Goal: Task Accomplishment & Management: Manage account settings

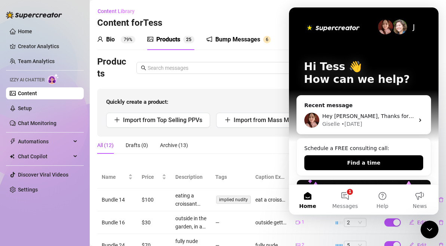
scroll to position [10, 0]
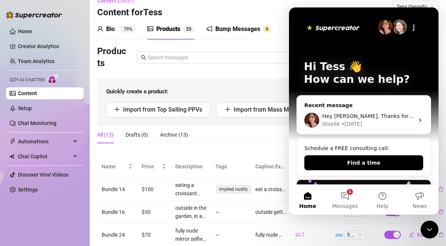
click at [238, 87] on div "Quickly create a product: Import from Top Selling PPVs Import from Mass Message…" at bounding box center [267, 102] width 341 height 48
click at [430, 230] on icon "Close Intercom Messenger" at bounding box center [429, 229] width 9 height 9
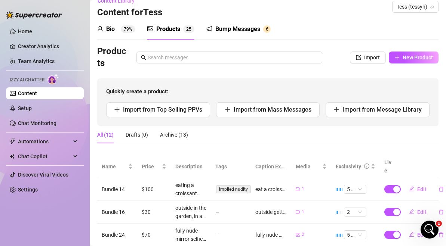
scroll to position [0, 0]
click at [32, 105] on link "Setup" at bounding box center [25, 108] width 14 height 6
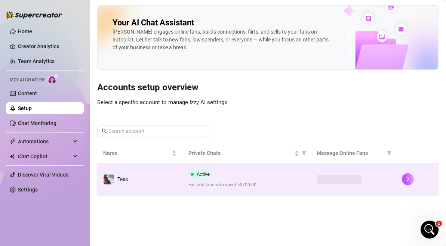
click at [207, 177] on span "Active" at bounding box center [202, 174] width 13 height 6
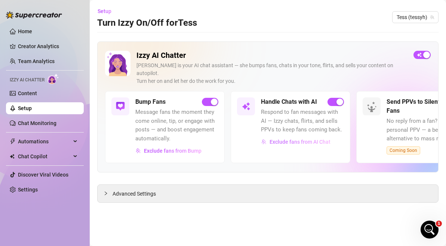
click at [315, 136] on button "Exclude fans from AI Chat" at bounding box center [296, 142] width 70 height 12
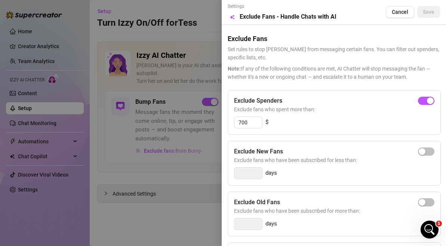
click at [315, 134] on div "Settings Preview Exclude Fans - Handle Chats with AI Cancel Save Exclude Fans S…" at bounding box center [223, 123] width 446 height 246
drag, startPoint x: 255, startPoint y: 124, endPoint x: 217, endPoint y: 111, distance: 40.3
click at [217, 111] on div "Settings Preview Exclude Fans - Handle Chats with AI Cancel Save Exclude Fans S…" at bounding box center [223, 123] width 446 height 246
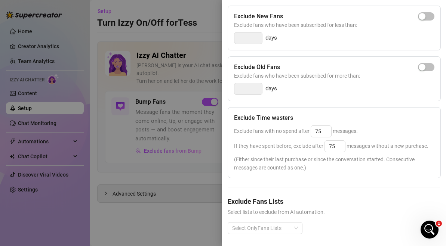
scroll to position [138, 0]
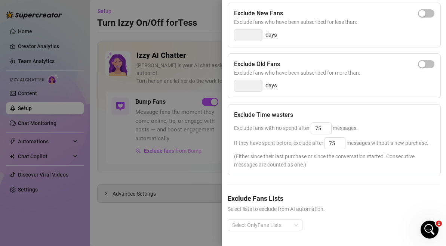
click at [258, 234] on div "Select OnlyFans Lists" at bounding box center [333, 231] width 212 height 24
click at [258, 233] on div "Select OnlyFans Lists" at bounding box center [333, 231] width 212 height 24
click at [258, 229] on div at bounding box center [261, 225] width 64 height 10
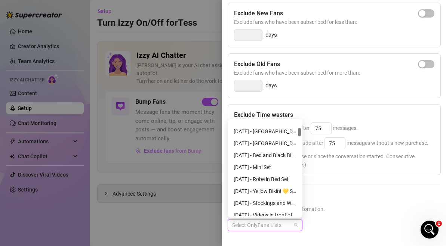
scroll to position [85, 0]
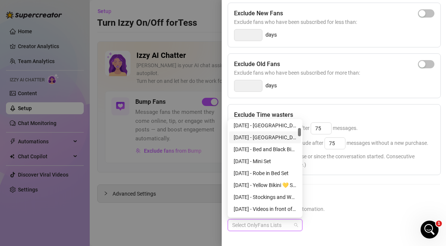
click at [357, 108] on div "Exclude Time wasters Exclude fans with no spend after 75 messages. If they have…" at bounding box center [333, 139] width 213 height 71
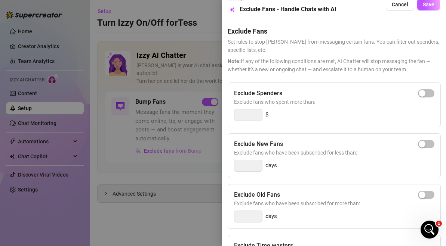
scroll to position [0, 0]
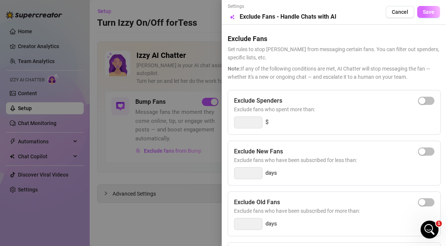
click at [432, 17] on button "Save" at bounding box center [428, 12] width 23 height 12
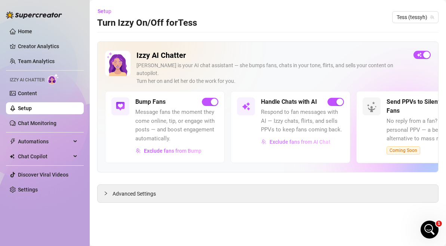
click at [295, 139] on span "Exclude fans from AI Chat" at bounding box center [299, 142] width 61 height 6
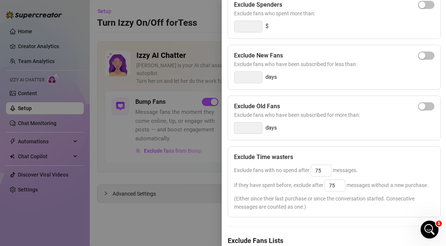
scroll to position [138, 0]
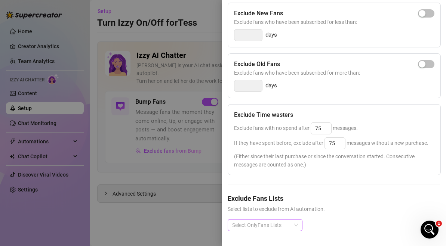
click at [268, 222] on div at bounding box center [261, 225] width 64 height 10
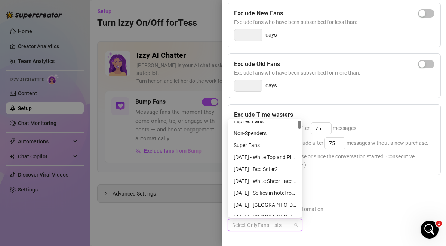
scroll to position [0, 0]
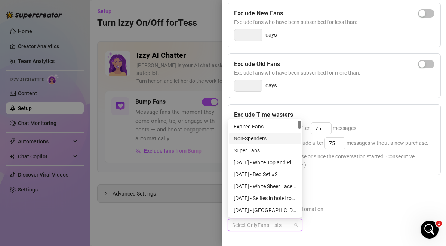
click at [183, 48] on div at bounding box center [223, 123] width 446 height 246
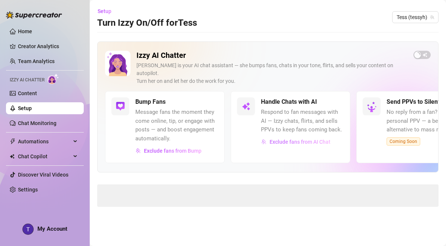
click at [290, 139] on span "Exclude fans from AI Chat" at bounding box center [299, 142] width 61 height 6
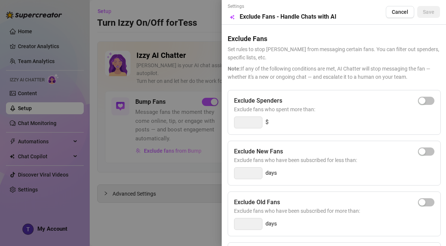
scroll to position [138, 0]
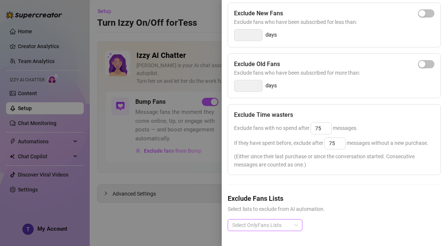
click at [276, 225] on div at bounding box center [261, 225] width 64 height 10
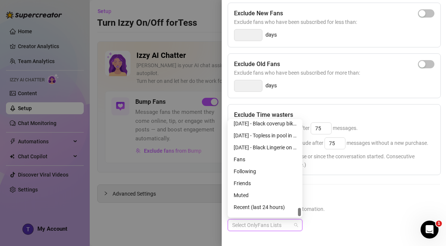
scroll to position [992, 0]
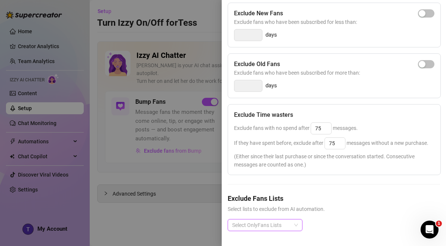
click at [256, 221] on div at bounding box center [261, 225] width 64 height 10
click at [27, 48] on div at bounding box center [223, 123] width 446 height 246
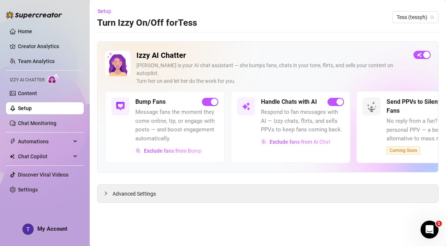
click at [28, 37] on ul "Home Creator Analytics Team Analytics Izzy AI Chatter Content Setup Chat Monito…" at bounding box center [45, 110] width 78 height 176
click at [28, 25] on ul "Home Creator Analytics Team Analytics Izzy AI Chatter Content Setup Chat Monito…" at bounding box center [45, 110] width 78 height 176
click at [285, 140] on div "Handle Chats with AI Respond to fan messages with AI — Izzy chats, flirts, and …" at bounding box center [289, 127] width 119 height 72
click at [285, 139] on span "Exclude fans from AI Chat" at bounding box center [299, 142] width 61 height 6
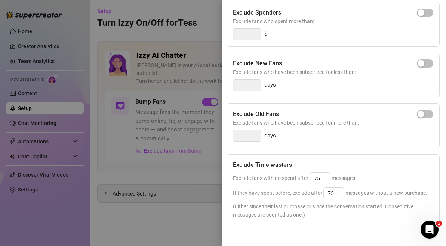
scroll to position [0, 1]
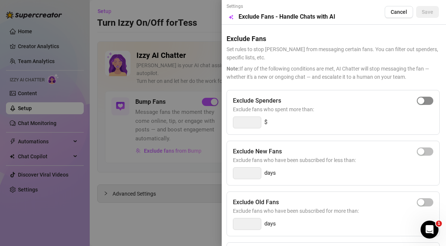
click at [420, 102] on div "button" at bounding box center [420, 100] width 7 height 7
click at [429, 12] on span "Save" at bounding box center [427, 12] width 12 height 6
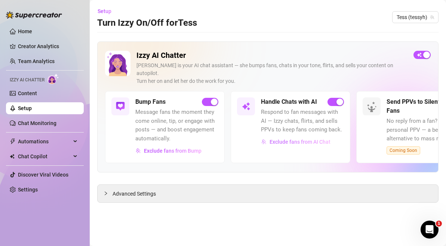
click at [303, 139] on span "Exclude fans from AI Chat" at bounding box center [299, 142] width 61 height 6
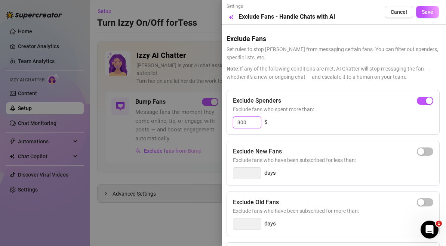
drag, startPoint x: 255, startPoint y: 121, endPoint x: 202, endPoint y: 118, distance: 52.7
click at [204, 119] on div "Settings Preview Exclude Fans - Handle Chats with AI Cancel Save Exclude Fans S…" at bounding box center [223, 123] width 446 height 246
type input "1000"
click at [428, 4] on div "Settings Preview Exclude Fans - Handle Chats with AI Cancel Save" at bounding box center [333, 12] width 212 height 18
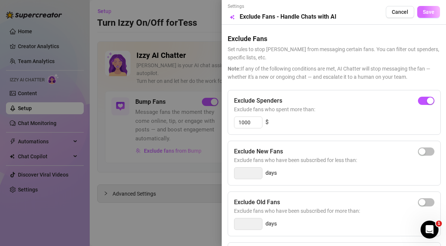
click at [428, 9] on span "Save" at bounding box center [428, 12] width 12 height 6
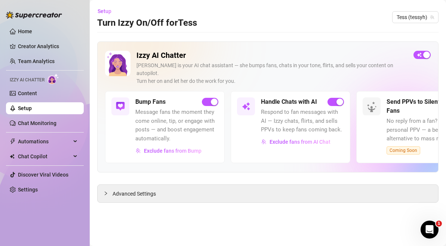
click at [46, 25] on ul "Home Creator Analytics Team Analytics Izzy AI Chatter Content Setup Chat Monito…" at bounding box center [45, 110] width 78 height 176
click at [32, 28] on link "Home" at bounding box center [25, 31] width 14 height 6
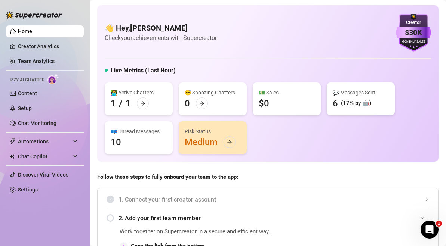
click at [24, 34] on link "Home" at bounding box center [25, 31] width 14 height 6
click at [30, 49] on link "Creator Analytics" at bounding box center [48, 46] width 60 height 12
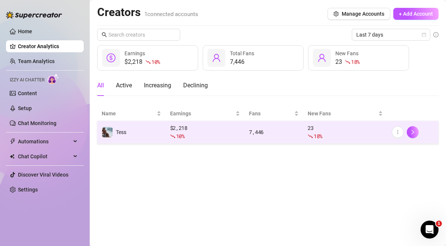
click at [204, 138] on div "10 %" at bounding box center [205, 136] width 70 height 8
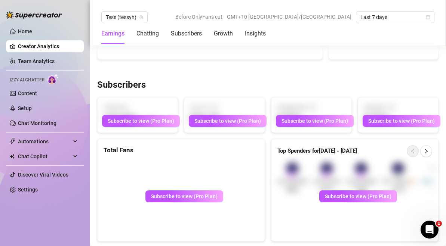
scroll to position [405, 0]
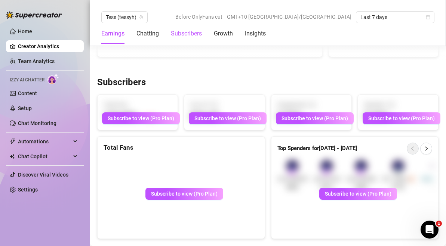
click at [173, 33] on div "Subscribers" at bounding box center [186, 33] width 31 height 9
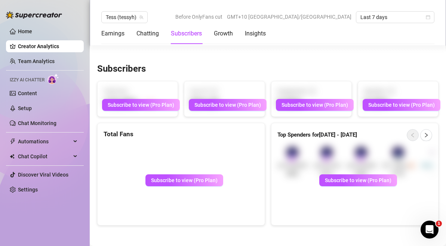
scroll to position [432, 0]
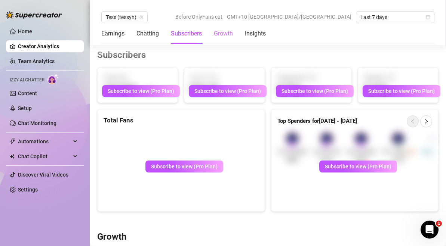
click at [217, 41] on div "Growth" at bounding box center [223, 33] width 19 height 21
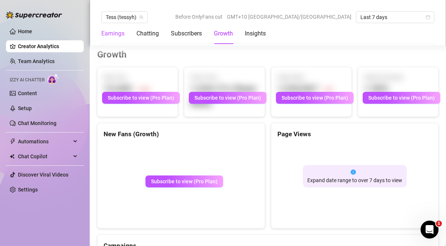
click at [111, 34] on div "Earnings" at bounding box center [112, 33] width 23 height 9
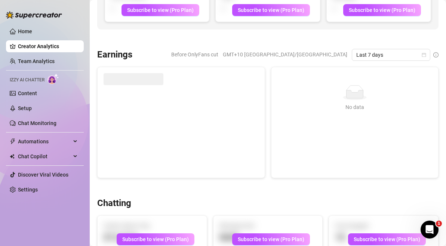
scroll to position [83, 0]
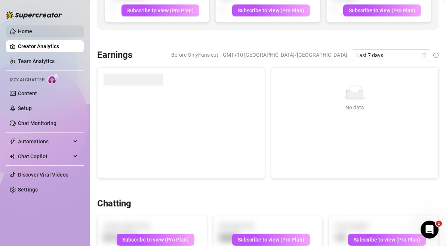
click at [32, 31] on link "Home" at bounding box center [25, 31] width 14 height 6
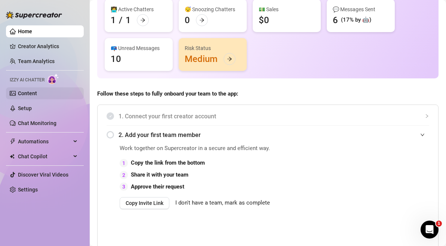
click at [37, 92] on link "Content" at bounding box center [27, 93] width 19 height 6
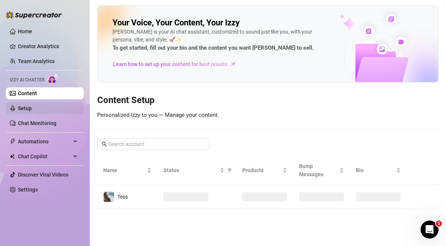
click at [29, 111] on link "Setup" at bounding box center [25, 108] width 14 height 6
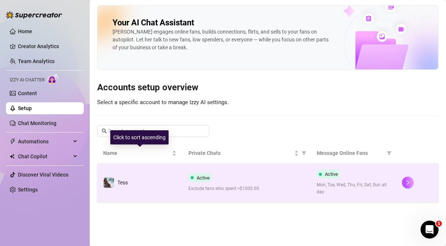
click at [199, 179] on span "Active" at bounding box center [202, 178] width 13 height 6
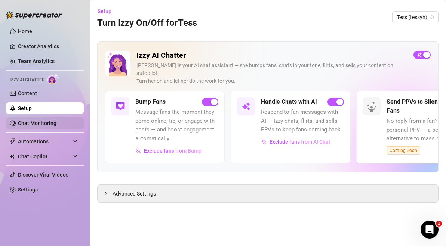
click at [56, 120] on link "Chat Monitoring" at bounding box center [37, 123] width 38 height 6
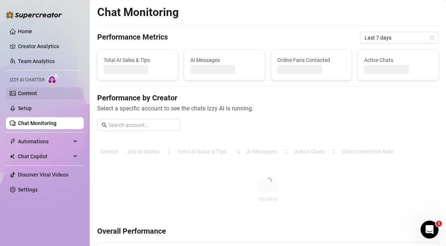
click at [36, 96] on link "Content" at bounding box center [27, 93] width 19 height 6
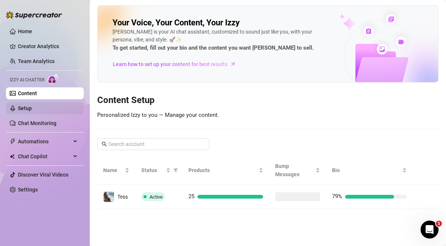
click at [32, 111] on link "Setup" at bounding box center [25, 108] width 14 height 6
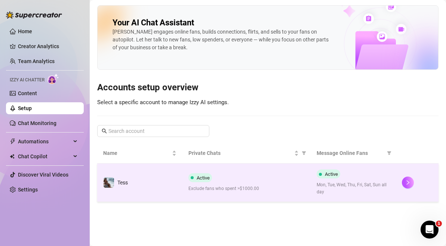
click at [213, 201] on td "Active Exclude fans who spent >$1000.00" at bounding box center [246, 183] width 128 height 38
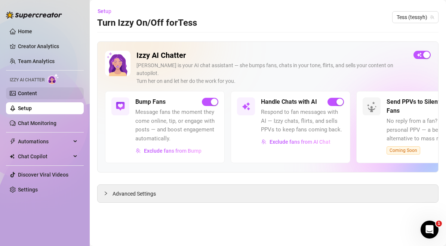
click at [37, 95] on link "Content" at bounding box center [27, 93] width 19 height 6
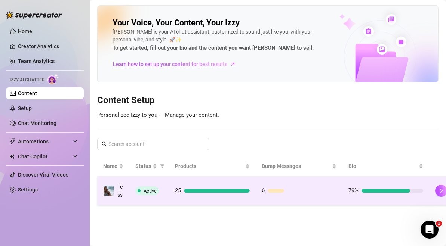
click at [195, 190] on div "25" at bounding box center [212, 190] width 75 height 9
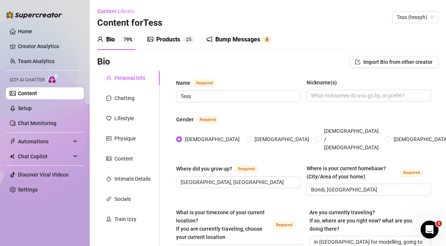
click at [134, 93] on div "Chatting" at bounding box center [128, 98] width 62 height 14
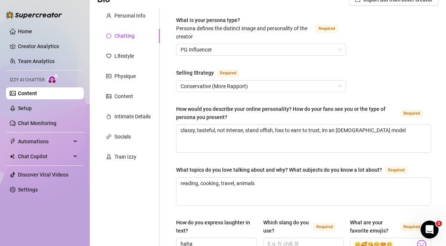
scroll to position [63, 0]
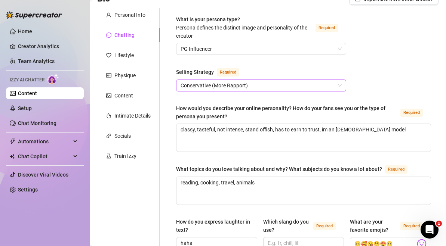
click at [211, 90] on span "Conservative (More Rapport)" at bounding box center [260, 85] width 161 height 11
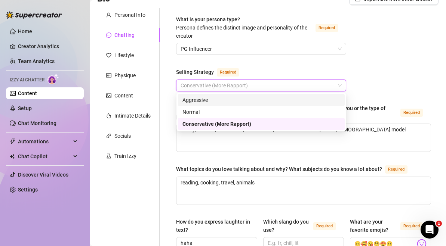
click at [214, 99] on div "Aggressive" at bounding box center [261, 100] width 158 height 8
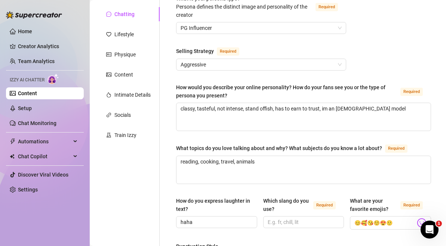
scroll to position [87, 0]
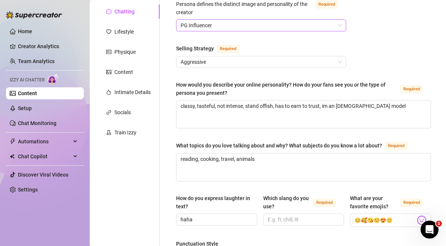
click at [216, 28] on span "PG Influencer" at bounding box center [260, 25] width 161 height 11
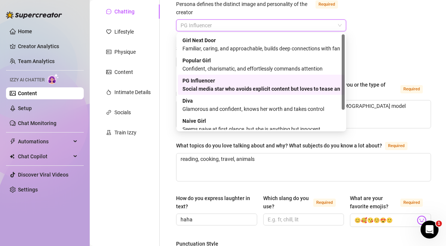
click at [218, 99] on div "Diva Glamorous and confident, knows her worth and takes control" at bounding box center [261, 105] width 158 height 16
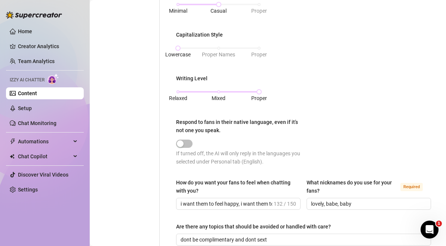
scroll to position [283, 0]
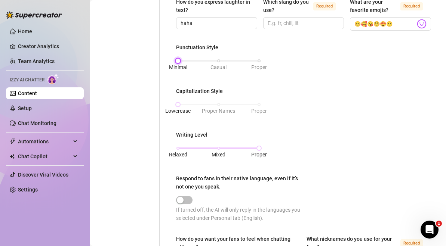
click at [180, 60] on div "Minimal Casual Proper" at bounding box center [218, 61] width 81 height 4
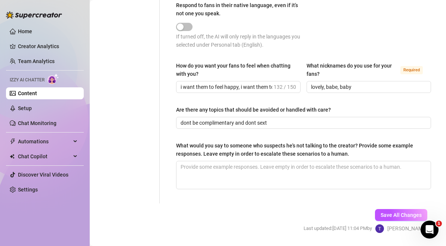
scroll to position [478, 0]
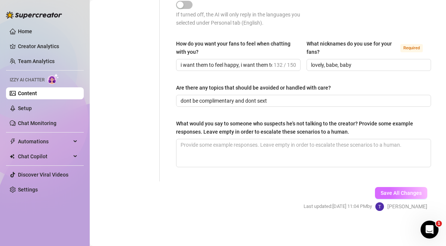
click at [416, 195] on span "Save All Changes" at bounding box center [400, 193] width 41 height 6
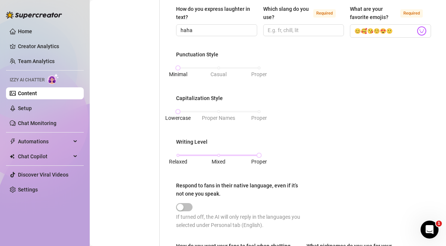
scroll to position [295, 0]
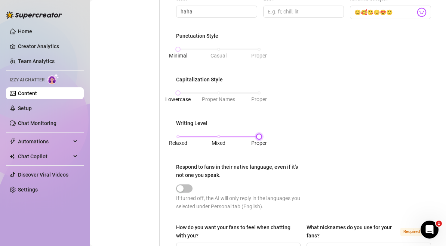
click at [183, 136] on div "Relaxed Mixed Proper" at bounding box center [218, 136] width 81 height 4
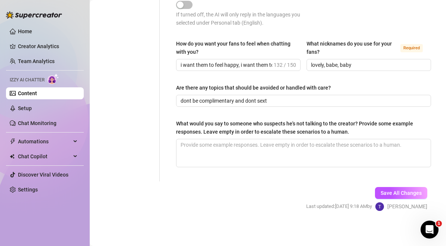
click at [393, 185] on div "Save All Changes Last updated: Aug 13, 2025 9:18 AM by Tess H." at bounding box center [366, 198] width 143 height 35
click at [394, 190] on span "Save All Changes" at bounding box center [400, 193] width 41 height 6
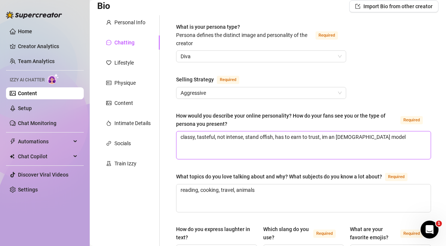
scroll to position [55, 0]
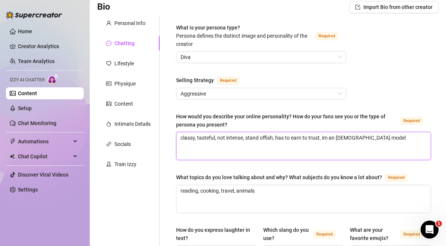
drag, startPoint x: 379, startPoint y: 144, endPoint x: 321, endPoint y: 135, distance: 58.6
click at [321, 135] on textarea "classy, tasteful, not intense, stand offish, has to earn to trust, im an [DEMOG…" at bounding box center [303, 146] width 254 height 28
type textarea "classy, tasteful, not intense, stand offish, has to earn to trust,"
type textarea "classy, tasteful, not intense, stand offish, has to earn to trust, m"
type textarea "classy, tasteful, not intense, stand offish, has to earn to trust, ms"
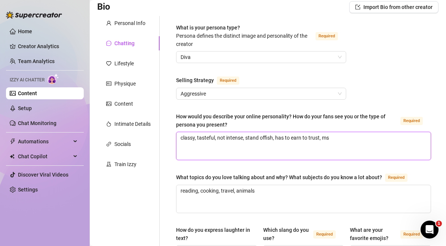
type textarea "classy, tasteful, not intense, stand offish, has to earn to trust, m"
type textarea "classy, tasteful, not intense, stand offish, has to earn to trust, ma"
type textarea "classy, tasteful, not intense, stand offish, has to earn to trust, mak"
type textarea "classy, tasteful, not intense, stand offish, has to earn to trust, make"
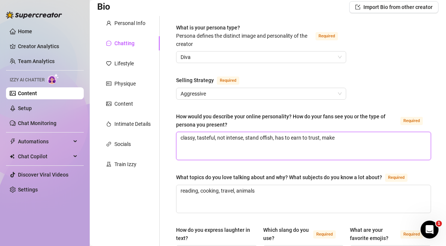
type textarea "classy, tasteful, not intense, stand offish, has to earn to trust, make t"
type textarea "classy, tasteful, not intense, stand offish, has to earn to trust, make the"
type textarea "classy, tasteful, not intense, stand offish, has to earn to trust, make them"
type textarea "classy, tasteful, not intense, stand offish, has to earn to trust, make them f"
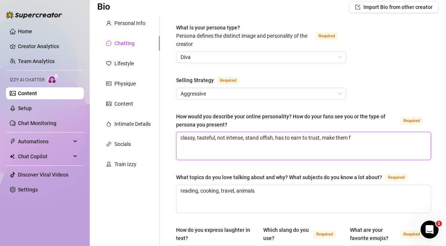
type textarea "classy, tasteful, not intense, stand offish, has to earn to trust, make them fc"
type textarea "classy, tasteful, not intense, stand offish, has to earn to trust, make them f"
type textarea "classy, tasteful, not intense, stand offish, has to earn to trust, make them fu"
type textarea "classy, tasteful, not intense, stand offish, has to earn to trust, make them fuc"
type textarea "classy, tasteful, not intense, stand offish, has to earn to trust, make them fu…"
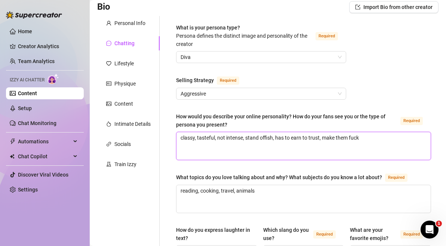
type textarea "classy, tasteful, not intense, stand offish, has to earn to trust, make them fu…"
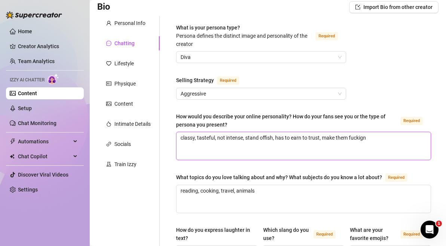
type textarea "classy, tasteful, not intense, stand offish, has to earn to trust, make them fu…"
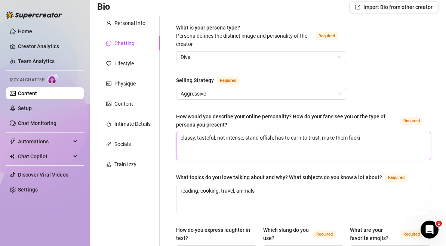
type textarea "classy, tasteful, not intense, stand offish, has to earn to trust, make them fu…"
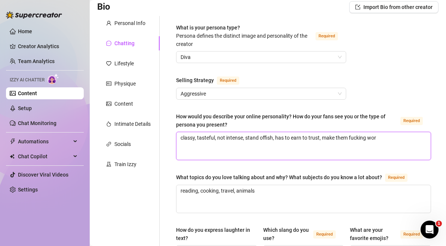
type textarea "classy, tasteful, not intense, stand offish, has to earn to trust, make them fu…"
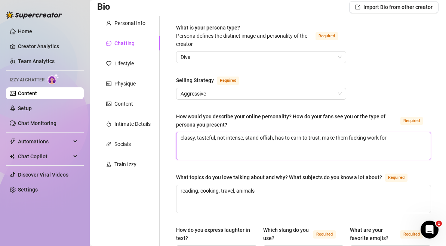
type textarea "classy, tasteful, not intense, stand offish, has to earn to trust, make them fu…"
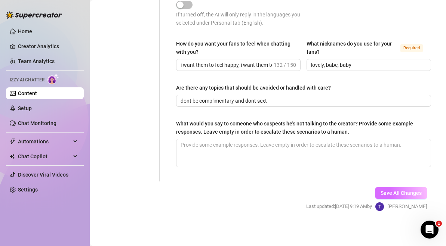
type textarea "classy, tasteful, not intense, stand offish, has to earn to trust, make them fu…"
click at [419, 192] on span "Save All Changes" at bounding box center [400, 193] width 41 height 6
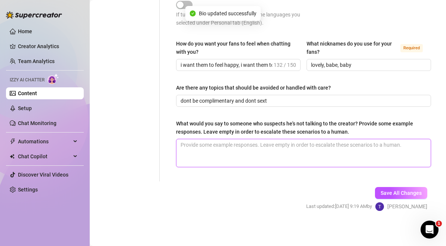
click at [339, 147] on textarea "What would you say to someone who suspects he's not talking to the creator? Pro…" at bounding box center [303, 153] width 254 height 28
type textarea "h"
type textarea "ha"
type textarea "hah"
type textarea "haha"
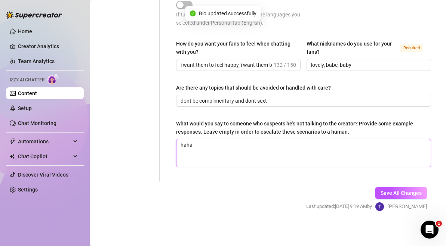
type textarea "haha"
type textarea "haha y"
type textarea "haha yo"
type textarea "haha you"
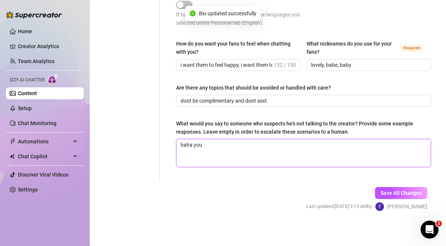
type textarea "haha you f"
type textarea "haha you fu"
type textarea "haha you fuck"
type textarea "haha you fucki"
type textarea "haha you fucking"
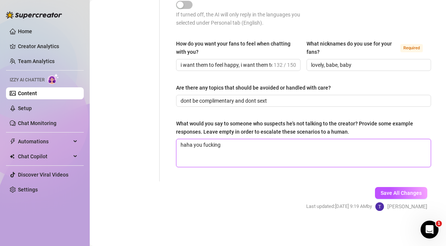
type textarea "haha you fucking"
type textarea "haha you fuckin"
type textarea "haha you fucki"
type textarea "haha you fuck"
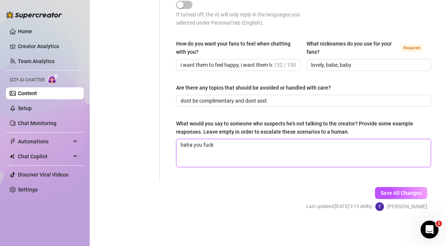
type textarea "haha you fuc"
type textarea "haha you fu"
type textarea "haha you f"
type textarea "haha you"
type textarea "haha you s"
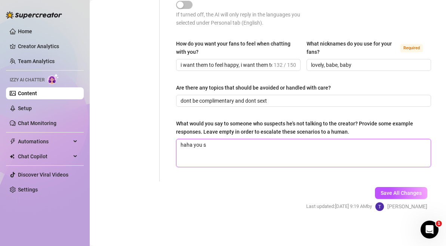
type textarea "haha you se"
type textarea "haha you ser"
type textarea "haha you seru"
type textarea "haha you seruo"
type textarea "haha you seruou"
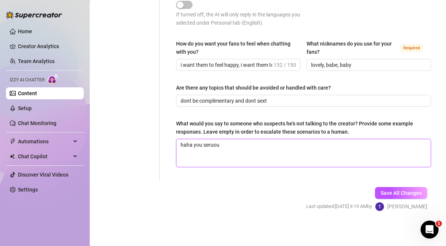
type textarea "haha you seruous"
type textarea "haha you seruous\"
type textarea "haha you seruous\\"
type textarea "haha you seruous\"
type textarea "haha you seruous"
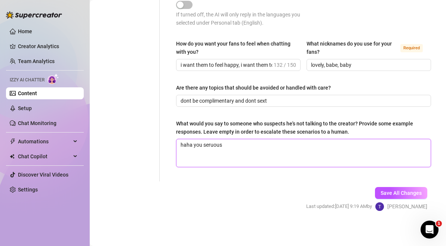
type textarea "haha you seruou"
type textarea "haha you seruo"
type textarea "haha you seru"
type textarea "haha you ser"
type textarea "haha you se"
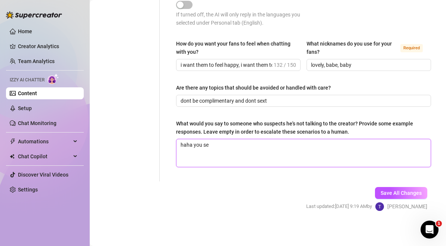
type textarea "haha you ser"
type textarea "haha you seri"
type textarea "haha you serio"
type textarea "haha you serioi"
type textarea "haha you seriois"
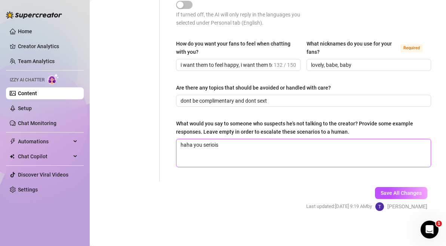
type textarea "haha you seriois\"
type textarea "haha you seriois"
type textarea "haha you serioi"
type textarea "haha you serio"
type textarea "haha you seri"
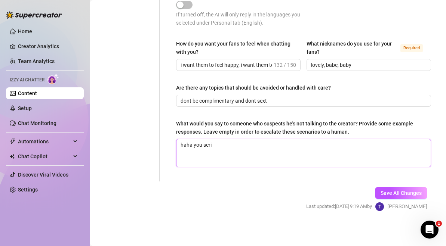
type textarea "haha you serio"
type textarea "haha you seriou"
type textarea "haha you serious"
type textarea "haha you serious?"
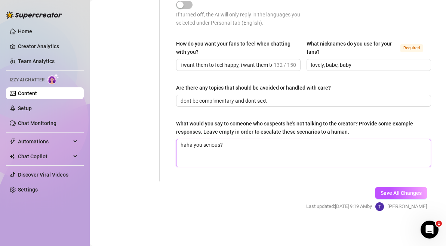
type textarea "haha you serious? r"
type textarea "haha you serious? ri"
type textarea "haha you serious? rig"
type textarea "haha you serious? righ"
type textarea "haha you serious? right"
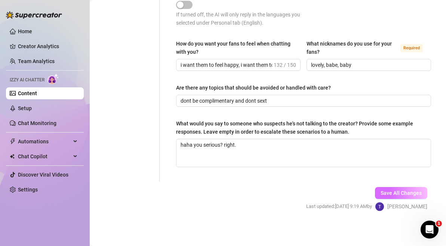
click at [400, 188] on button "Save All Changes" at bounding box center [401, 193] width 52 height 12
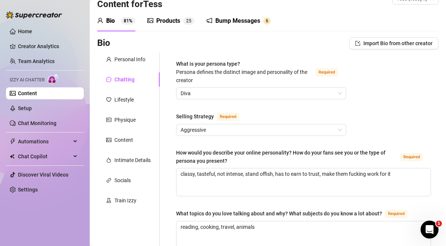
scroll to position [0, 0]
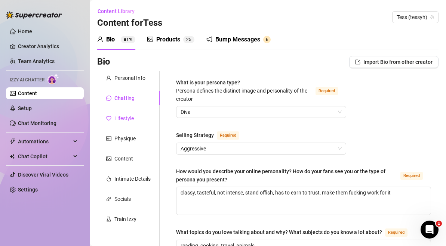
click at [128, 121] on div "Lifestyle" at bounding box center [123, 118] width 19 height 8
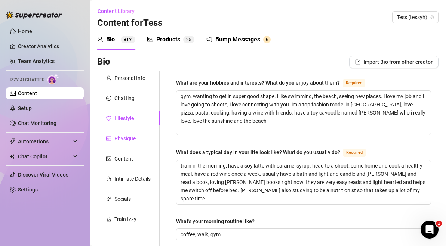
click at [134, 140] on div "Physique" at bounding box center [124, 138] width 21 height 8
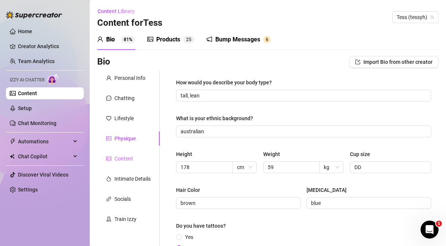
click at [124, 165] on div "Content" at bounding box center [128, 159] width 62 height 14
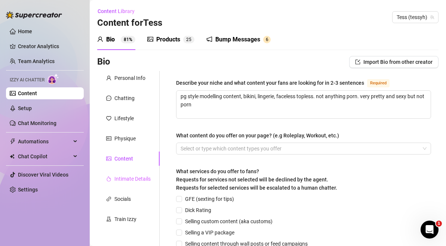
click at [129, 183] on div "Intimate Details" at bounding box center [128, 179] width 62 height 14
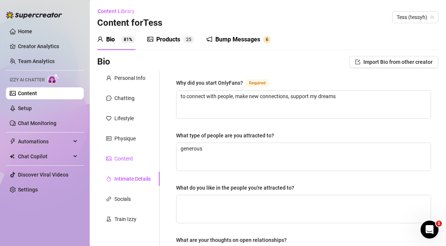
click at [129, 161] on div "Content" at bounding box center [123, 159] width 19 height 8
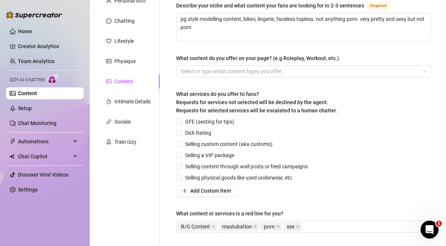
scroll to position [116, 0]
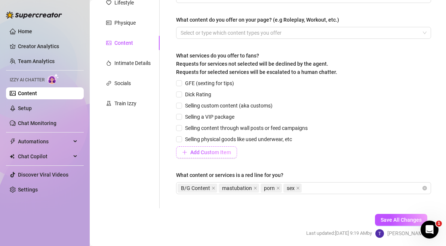
click at [224, 156] on button "Add Custom Item" at bounding box center [206, 152] width 61 height 12
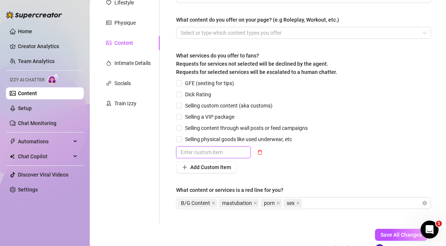
click at [220, 157] on input "text" at bounding box center [213, 152] width 75 height 12
click at [252, 173] on div "Add Custom Item" at bounding box center [243, 167] width 134 height 12
click at [262, 162] on div "Add Custom Item" at bounding box center [243, 167] width 134 height 12
click at [235, 165] on button "Add Custom Item" at bounding box center [206, 167] width 61 height 12
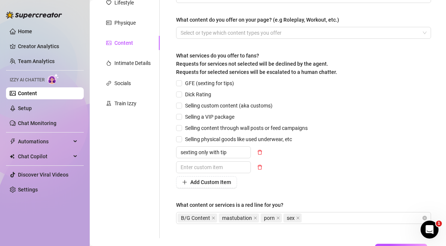
click at [286, 150] on div "sexting only with tip" at bounding box center [243, 152] width 134 height 12
click at [280, 150] on div "sexting only with tip" at bounding box center [243, 152] width 134 height 12
drag, startPoint x: 242, startPoint y: 149, endPoint x: 154, endPoint y: 134, distance: 89.4
click at [154, 134] on div "Personal Info Chatting Lifestyle Physique Content Intimate Details Socials Trai…" at bounding box center [267, 96] width 341 height 283
click at [315, 119] on div "GFE (sexting for tips) Dick Rating Selling custom content (aka customs) Selling…" at bounding box center [303, 133] width 255 height 109
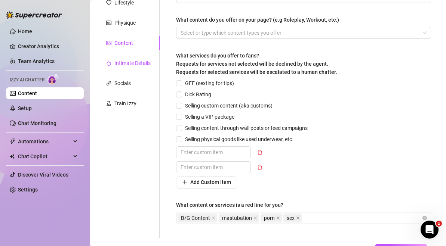
click at [145, 63] on div "Intimate Details" at bounding box center [132, 63] width 36 height 8
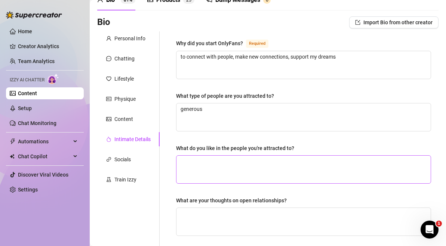
scroll to position [28, 0]
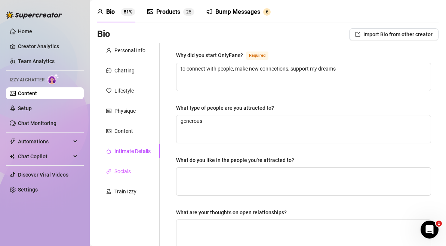
click at [133, 167] on div "Socials" at bounding box center [128, 171] width 62 height 14
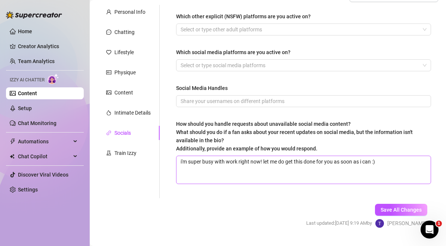
scroll to position [60, 0]
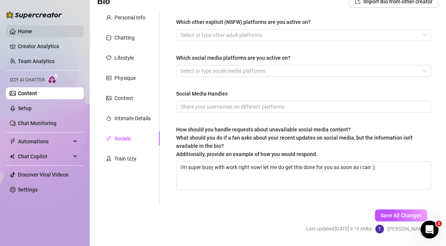
click at [29, 28] on link "Home" at bounding box center [25, 31] width 14 height 6
